Goal: Information Seeking & Learning: Learn about a topic

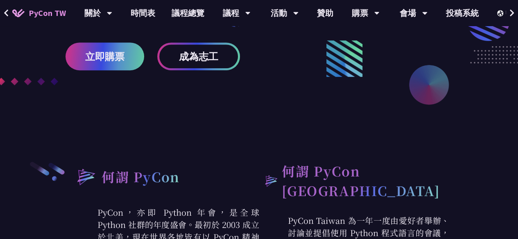
scroll to position [185, 0]
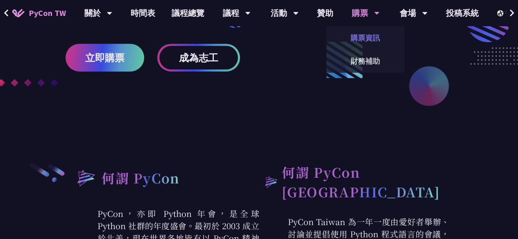
click at [362, 34] on link "購票資訊" at bounding box center [365, 37] width 79 height 19
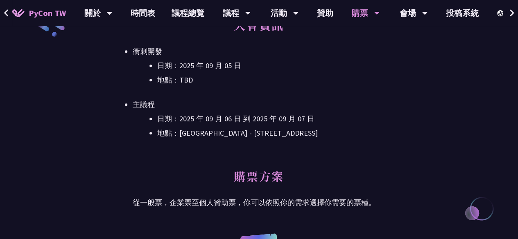
scroll to position [254, 0]
click at [339, 118] on li "日期：2025 年 09 月 06 日 到 2025 年 09 月 07 日" at bounding box center [271, 119] width 228 height 12
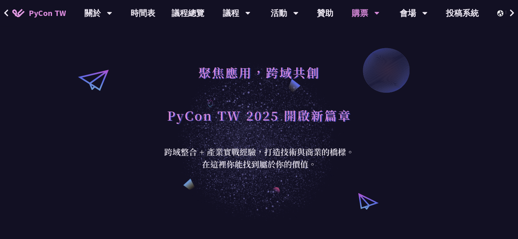
scroll to position [0, 0]
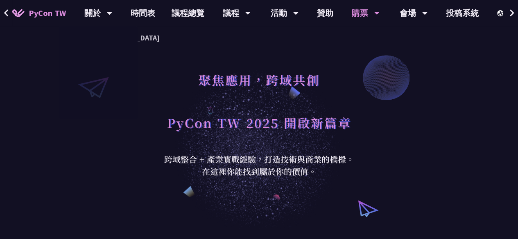
click at [29, 17] on span "PyCon TW" at bounding box center [47, 13] width 37 height 12
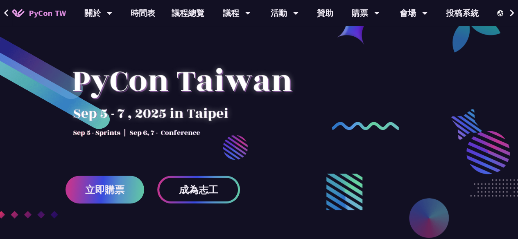
scroll to position [58, 0]
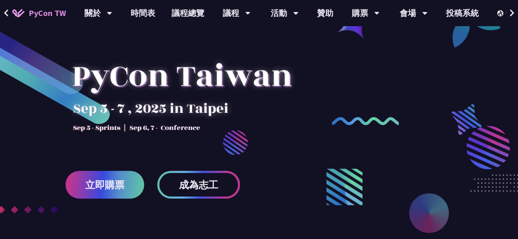
click at [207, 188] on span "成為志工" at bounding box center [198, 185] width 39 height 10
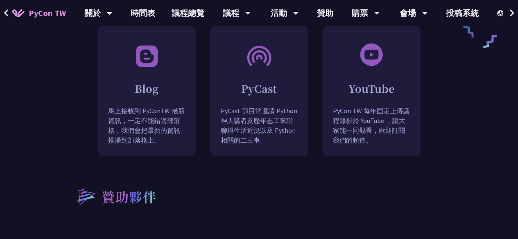
scroll to position [747, 0]
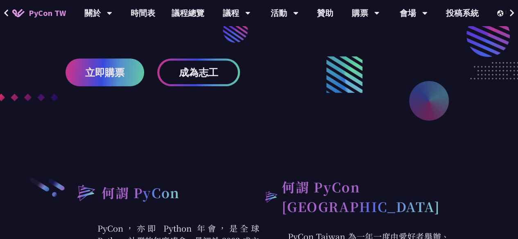
scroll to position [167, 0]
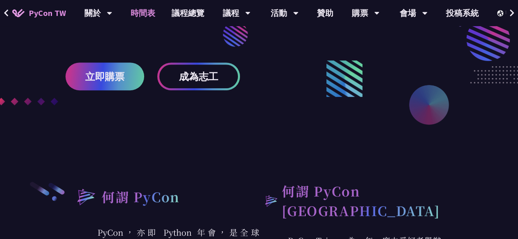
click at [145, 11] on link "時間表" at bounding box center [142, 13] width 41 height 26
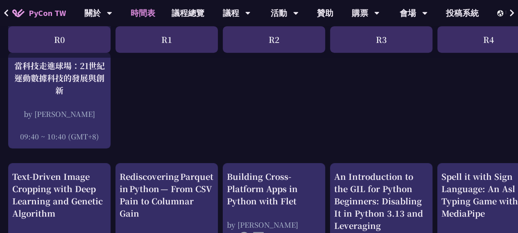
scroll to position [251, 0]
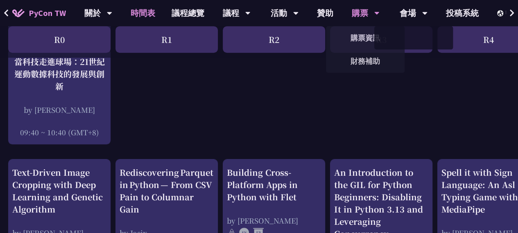
click at [112, 15] on div "購票" at bounding box center [98, 13] width 28 height 26
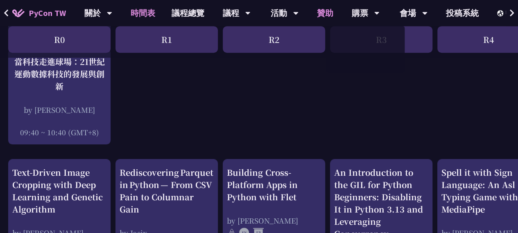
click at [326, 9] on link "贊助" at bounding box center [325, 13] width 33 height 26
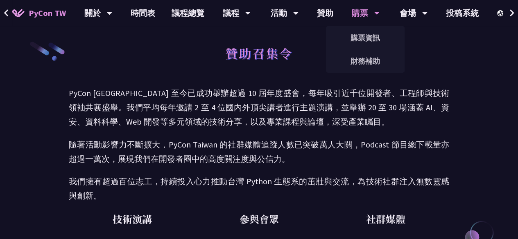
click at [112, 10] on div "購票" at bounding box center [98, 13] width 28 height 26
click at [363, 56] on link "財務補助" at bounding box center [365, 61] width 79 height 19
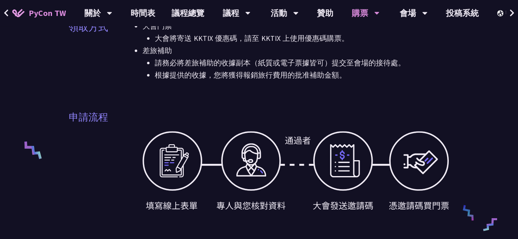
scroll to position [255, 0]
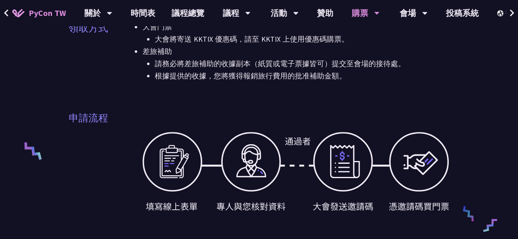
click at [167, 173] on div at bounding box center [295, 172] width 307 height 106
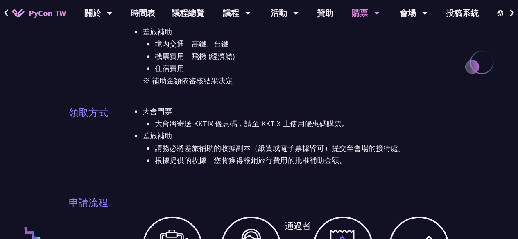
scroll to position [0, 0]
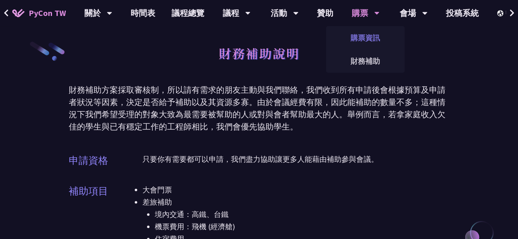
click at [368, 34] on link "購票資訊" at bounding box center [365, 37] width 79 height 19
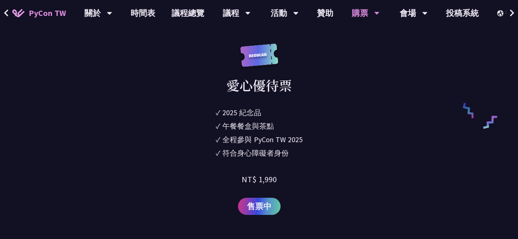
scroll to position [1319, 0]
click at [262, 204] on span "售票中" at bounding box center [259, 207] width 25 height 12
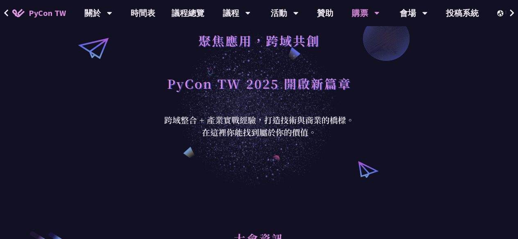
scroll to position [0, 0]
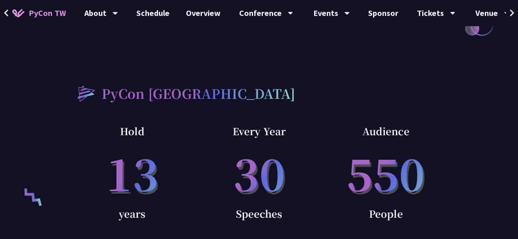
scroll to position [516, 0]
click at [435, 62] on link "Financial Aid" at bounding box center [435, 61] width 79 height 19
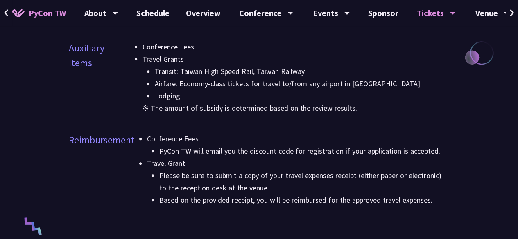
scroll to position [180, 0]
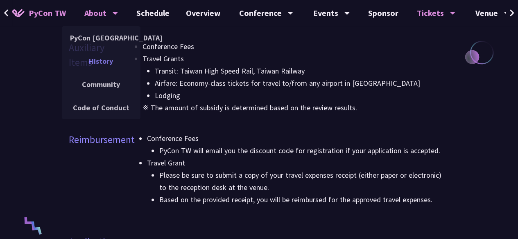
click at [106, 67] on link "History" at bounding box center [101, 61] width 79 height 19
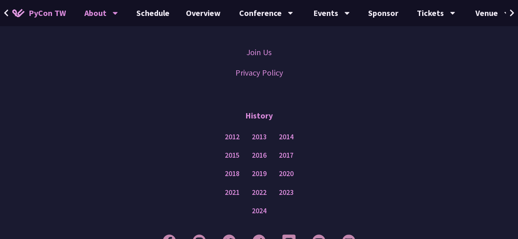
scroll to position [2149, 0]
click at [266, 205] on link "2024" at bounding box center [259, 210] width 15 height 10
click at [278, 183] on div "2021 2022 2023" at bounding box center [258, 192] width 477 height 18
click at [281, 187] on link "2023" at bounding box center [286, 192] width 15 height 10
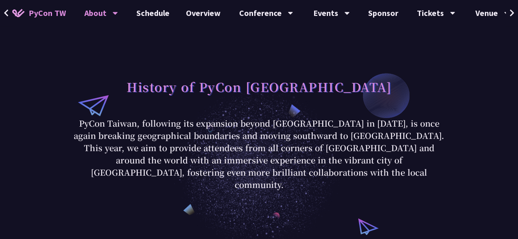
scroll to position [0, 0]
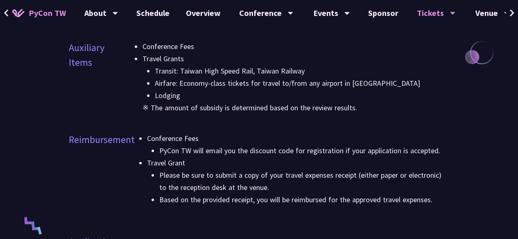
scroll to position [516, 0]
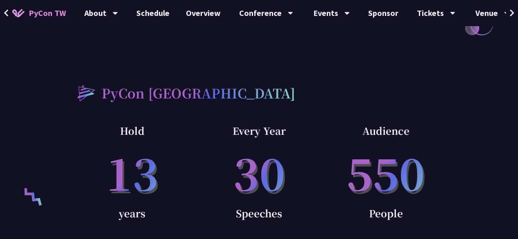
click at [54, 12] on span "PyCon TW" at bounding box center [47, 13] width 37 height 12
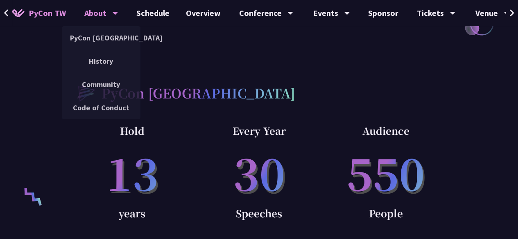
click at [93, 14] on div "About" at bounding box center [101, 13] width 34 height 26
click at [100, 59] on link "History" at bounding box center [101, 61] width 79 height 19
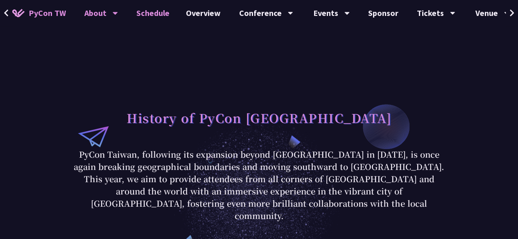
click at [161, 12] on link "Schedule" at bounding box center [153, 13] width 50 height 26
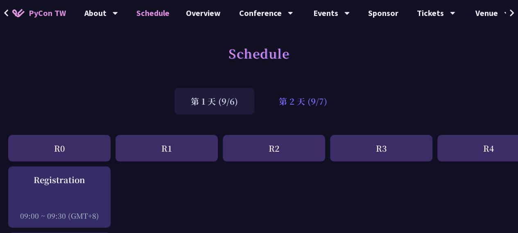
click at [307, 108] on div "第 2 天 (9/7)" at bounding box center [302, 101] width 81 height 27
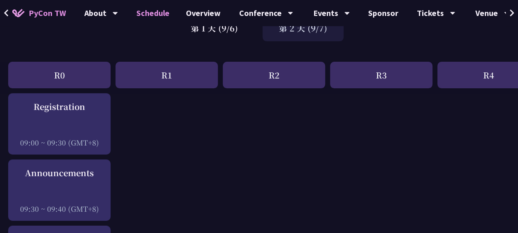
scroll to position [76, 0]
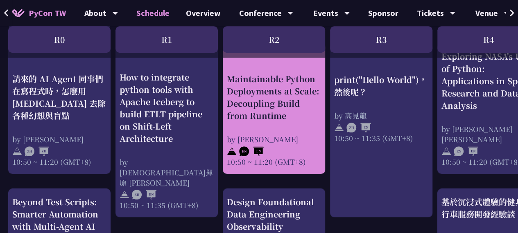
scroll to position [355, 0]
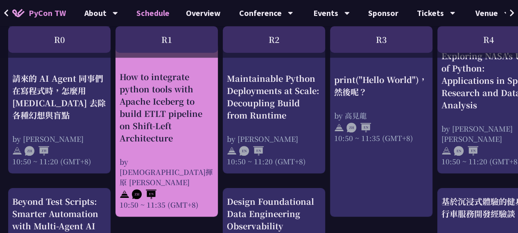
click at [151, 190] on img at bounding box center [144, 195] width 25 height 10
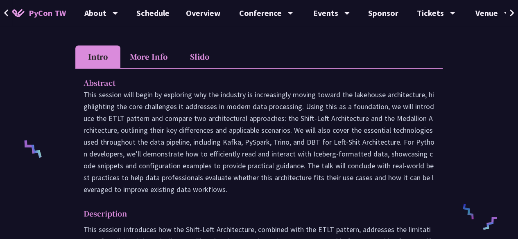
scroll to position [258, 0]
click at [197, 50] on li "Slido" at bounding box center [199, 56] width 45 height 23
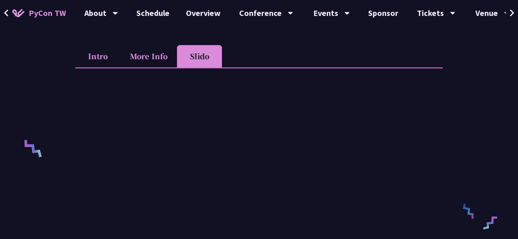
click at [147, 58] on li "More Info" at bounding box center [148, 56] width 56 height 23
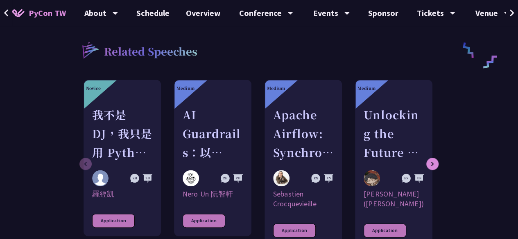
scroll to position [420, 0]
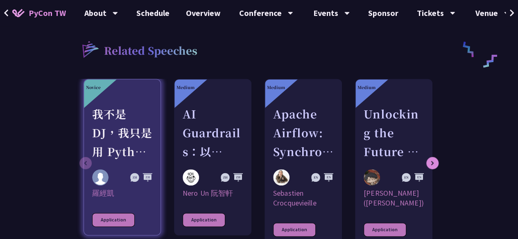
click at [111, 124] on div "我不是 DJ，我只是用 Python 做了一個會聽歌的工具" at bounding box center [122, 133] width 60 height 56
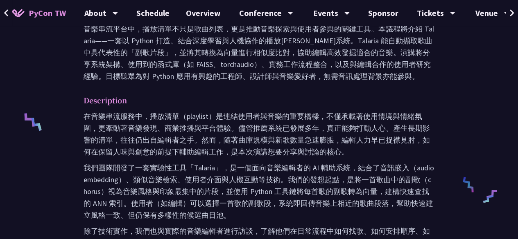
scroll to position [286, 0]
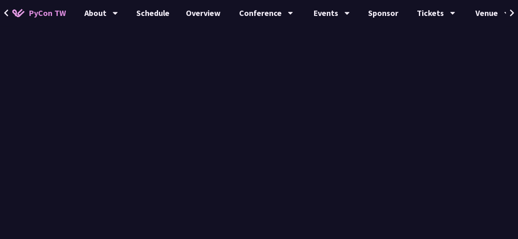
scroll to position [420, 0]
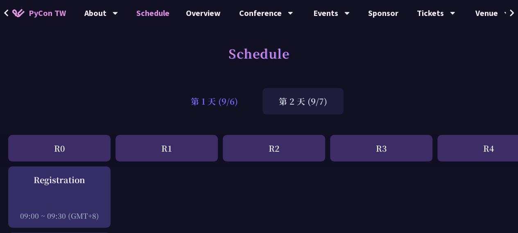
click at [225, 111] on div "第 1 天 (9/6)" at bounding box center [214, 101] width 80 height 27
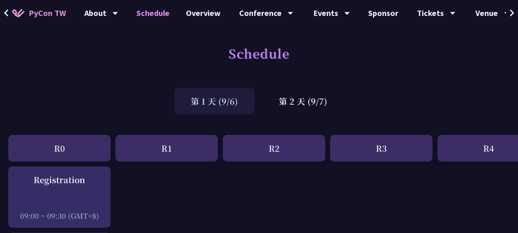
click at [223, 104] on div "第 1 天 (9/6)" at bounding box center [214, 101] width 80 height 27
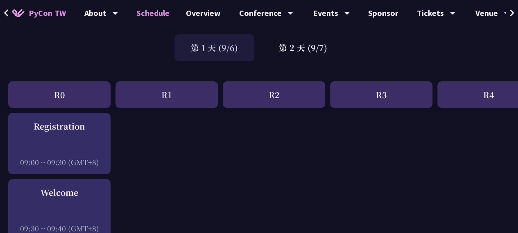
scroll to position [54, 0]
click at [229, 51] on div "第 1 天 (9/6)" at bounding box center [214, 47] width 80 height 27
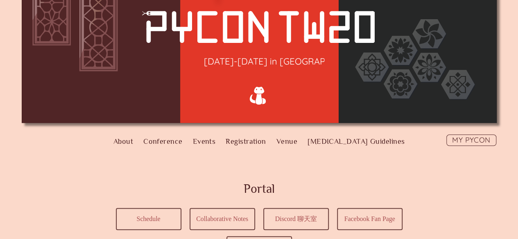
scroll to position [132, 0]
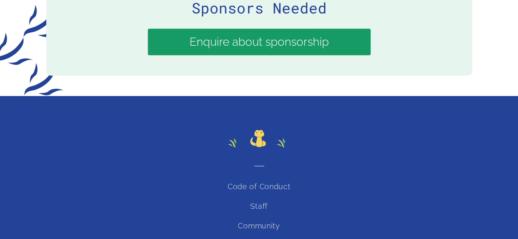
scroll to position [1745, 0]
